Goal: Information Seeking & Learning: Learn about a topic

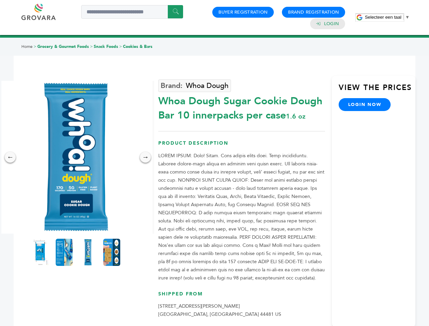
click at [387, 17] on span "Selecteer een taal" at bounding box center [383, 17] width 36 height 5
click at [76, 157] on img at bounding box center [76, 157] width 153 height 153
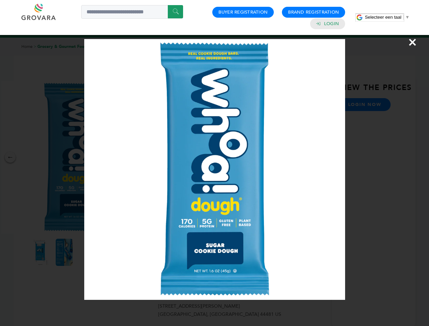
click at [10, 157] on div "×" at bounding box center [214, 163] width 429 height 326
click at [145, 157] on div "→" at bounding box center [145, 157] width 11 height 11
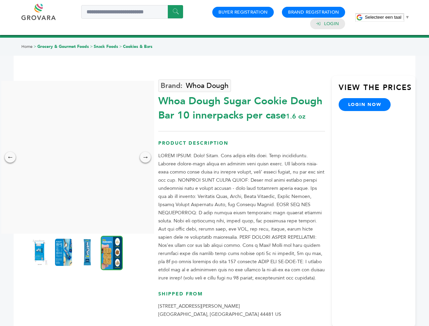
click at [40, 252] on img at bounding box center [39, 252] width 17 height 27
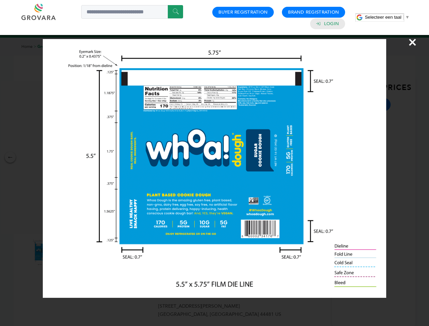
click at [64, 252] on div "×" at bounding box center [214, 163] width 429 height 326
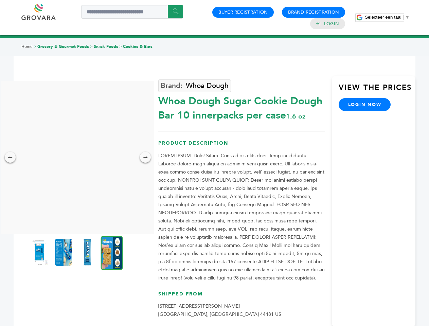
click at [88, 252] on img at bounding box center [87, 252] width 17 height 27
click at [0, 0] on div "×" at bounding box center [0, 0] width 0 height 0
